Goal: Find specific page/section: Find specific page/section

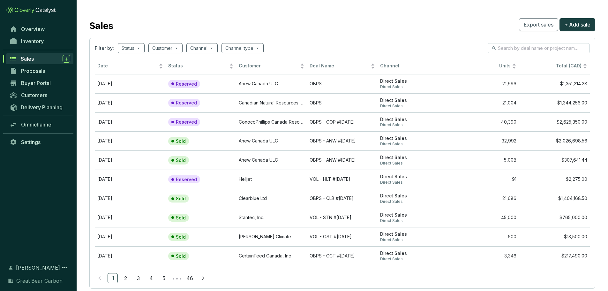
click at [33, 60] on span "Sales" at bounding box center [27, 59] width 13 height 6
click at [36, 58] on div "Sales" at bounding box center [45, 59] width 49 height 8
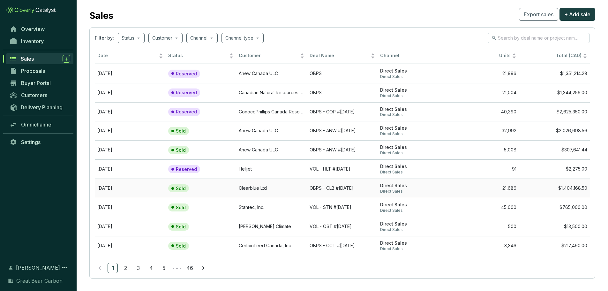
scroll to position [14, 0]
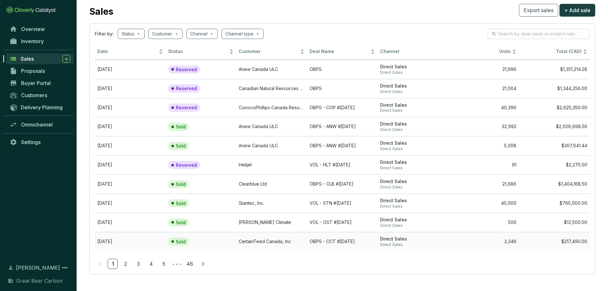
click at [250, 241] on td "CertainTeed Canada, Inc" at bounding box center [271, 241] width 71 height 19
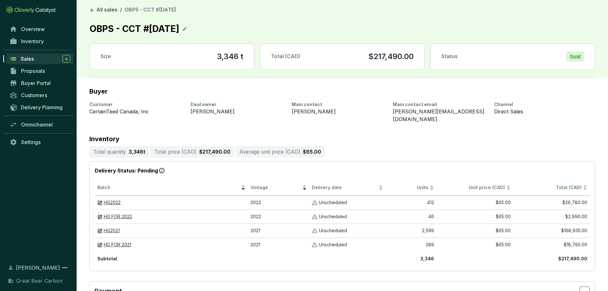
click at [37, 60] on div "Sales" at bounding box center [45, 59] width 49 height 8
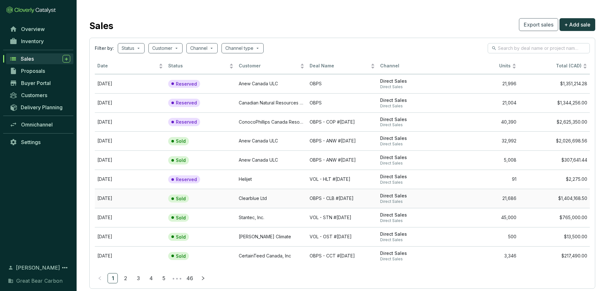
click at [307, 199] on td "OBPS - CLB #[DATE]" at bounding box center [342, 198] width 71 height 19
